Goal: Information Seeking & Learning: Learn about a topic

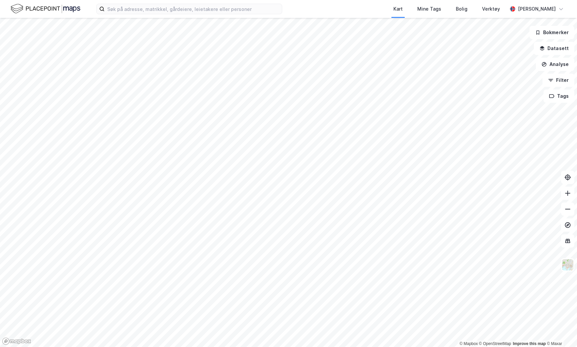
click at [561, 0] on html "Kart Mine Tags Bolig Verktøy [PERSON_NAME] © Mapbox © OpenStreetMap Improve thi…" at bounding box center [288, 173] width 577 height 347
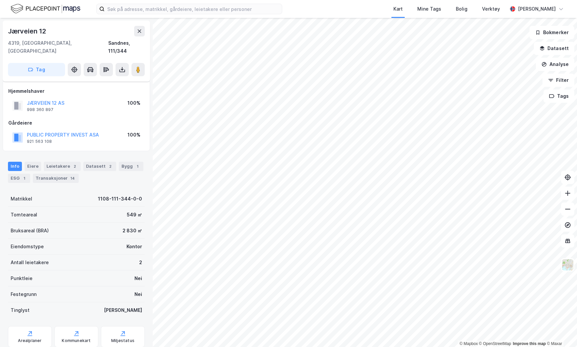
scroll to position [14, 0]
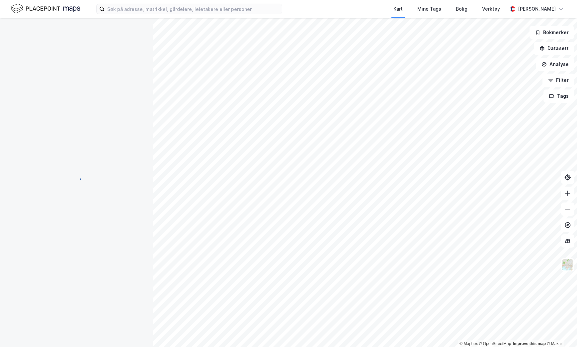
scroll to position [14, 0]
